Goal: Contribute content: Add original content to the website for others to see

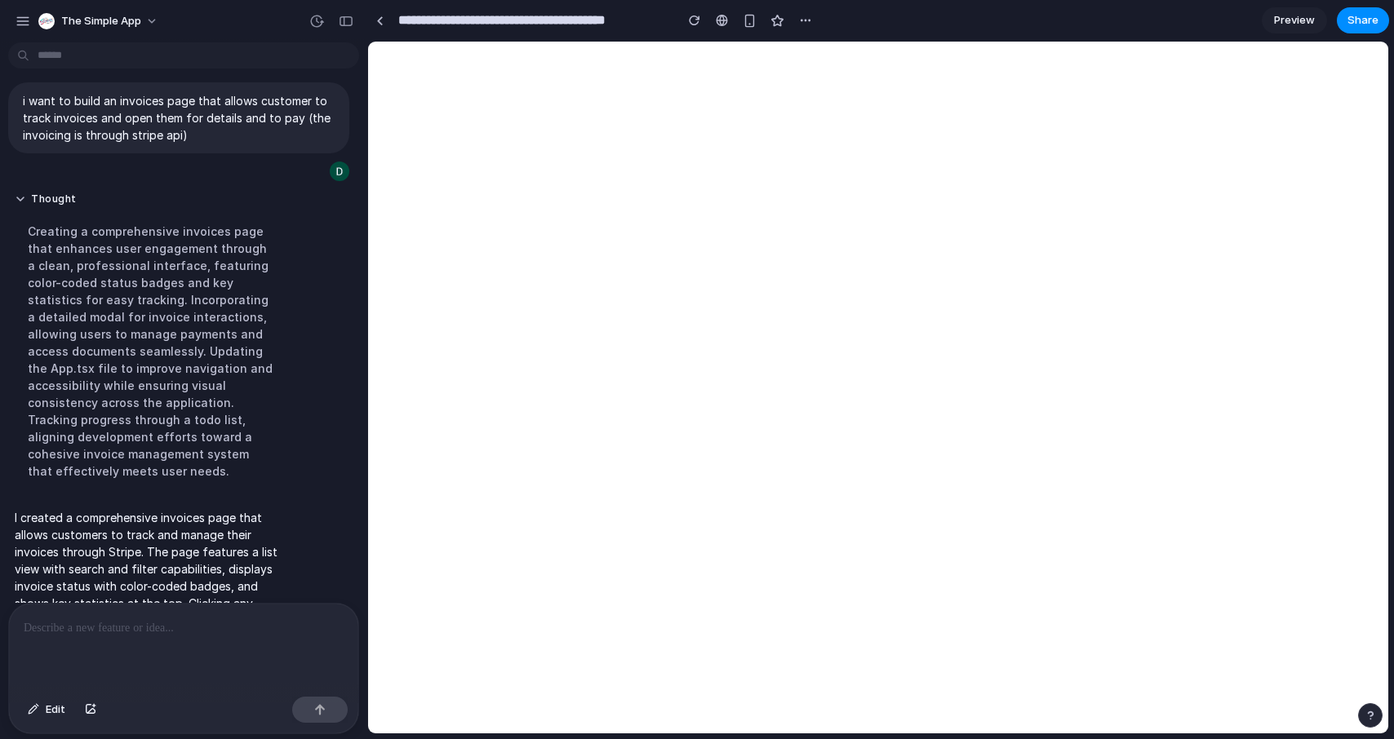
scroll to position [15, 0]
click at [1294, 15] on span "Preview" at bounding box center [1294, 20] width 41 height 16
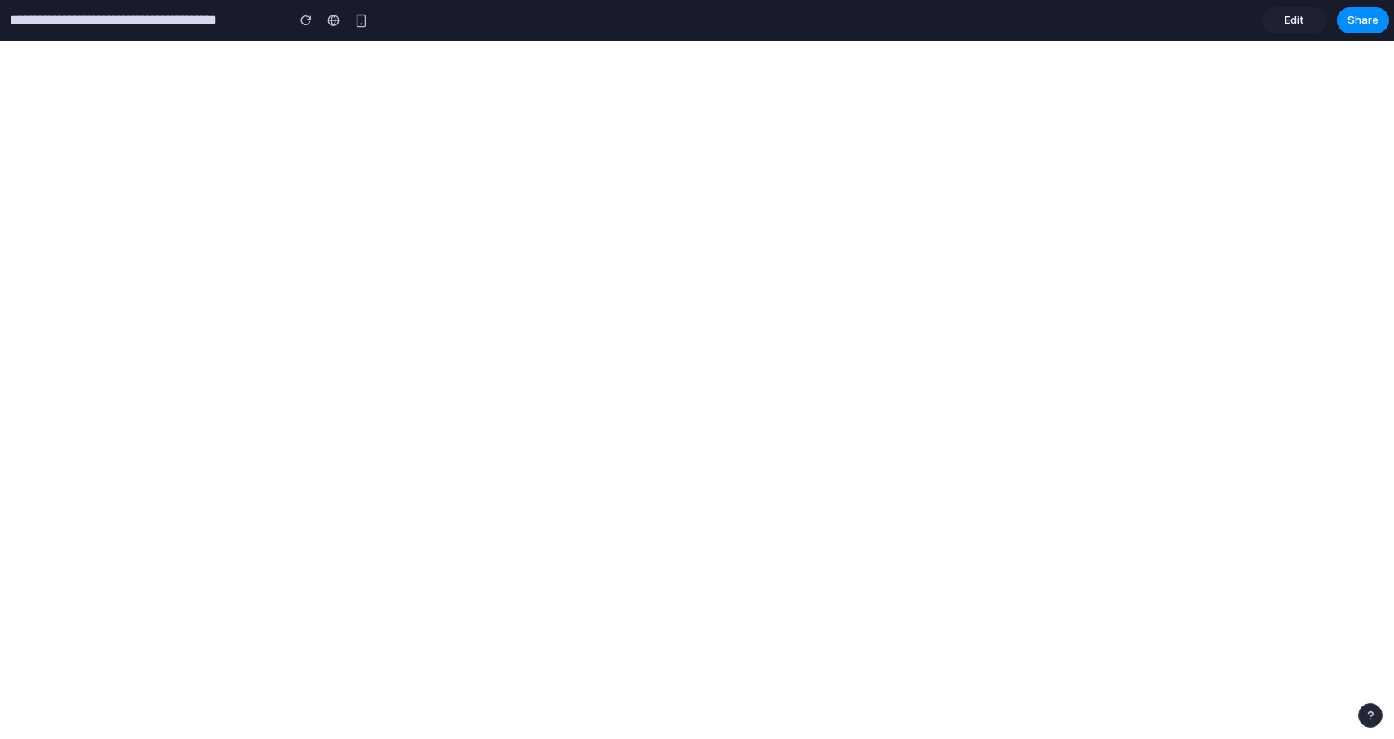
click at [1304, 26] on link "Edit" at bounding box center [1294, 20] width 65 height 26
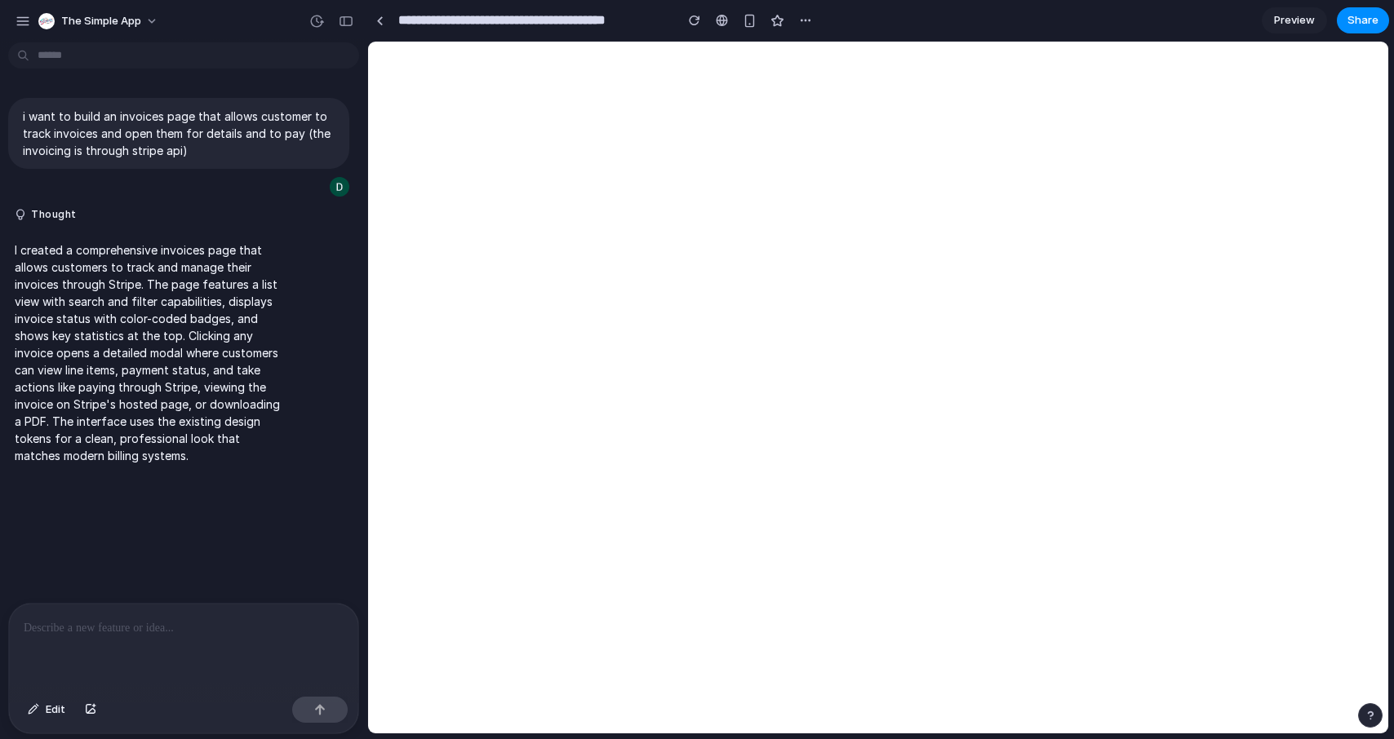
click at [172, 364] on p "I created a comprehensive invoices page that allows customers to track and mana…" at bounding box center [151, 353] width 273 height 223
click at [531, 344] on flutter-view at bounding box center [1065, 411] width 1394 height 739
click at [647, 334] on flutter-view at bounding box center [1065, 411] width 1394 height 739
click at [693, 16] on div "button" at bounding box center [694, 20] width 11 height 11
click at [747, 20] on div "button" at bounding box center [750, 21] width 14 height 14
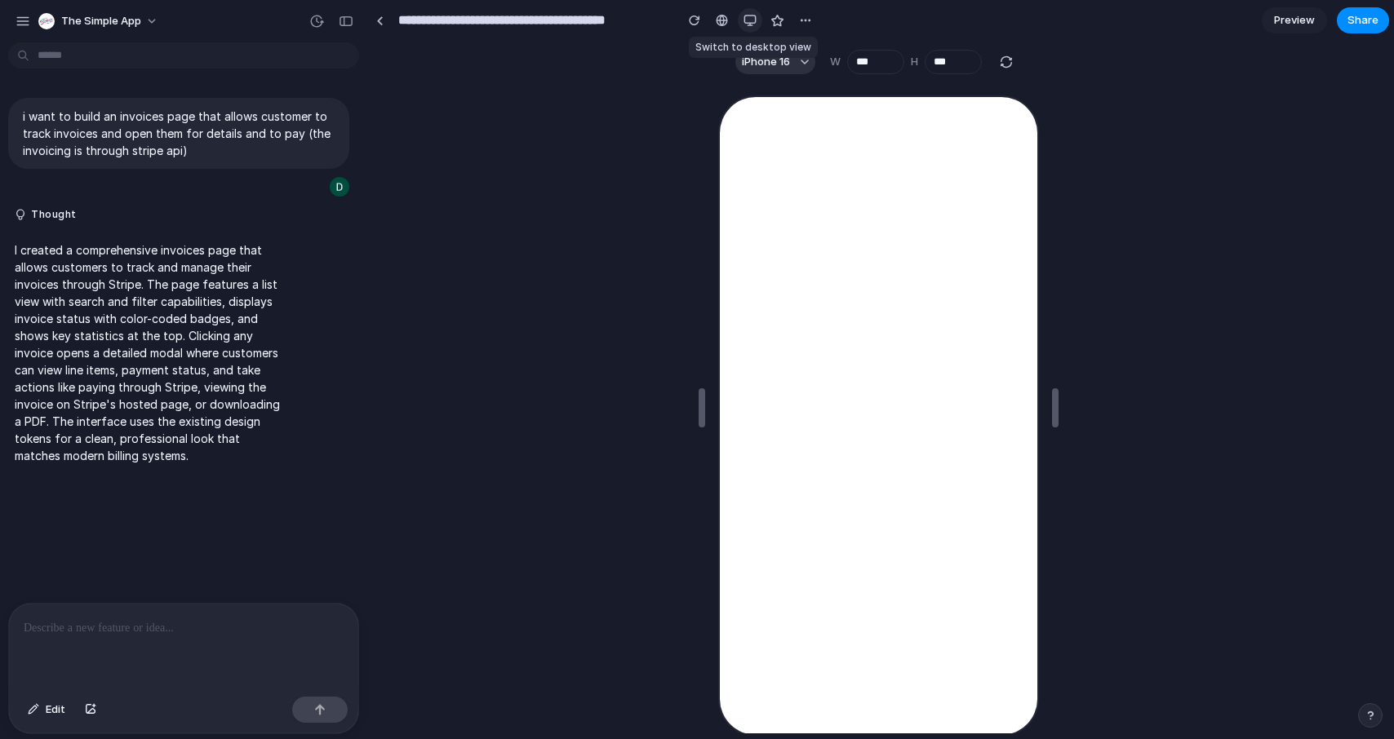
click at [748, 20] on div "button" at bounding box center [749, 20] width 13 height 13
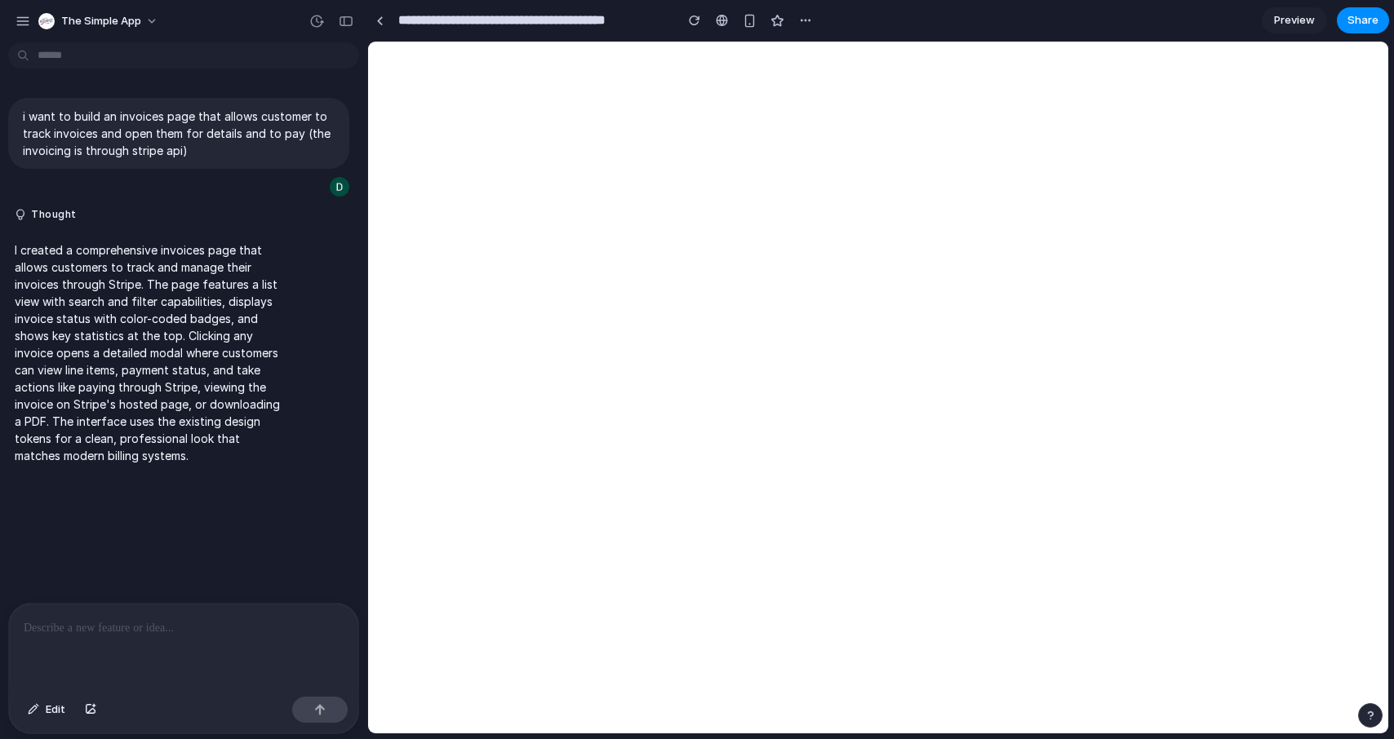
click at [120, 625] on p at bounding box center [184, 629] width 320 height 20
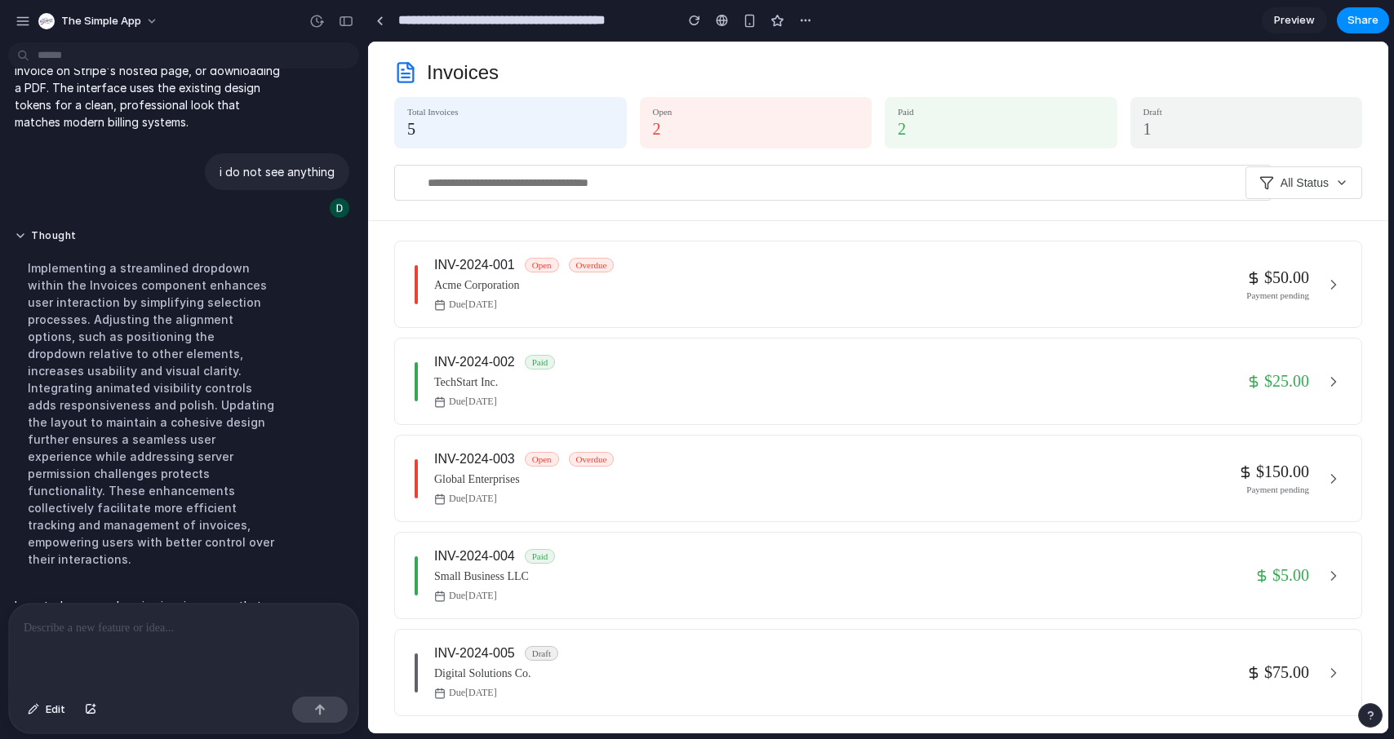
scroll to position [557, 0]
